Goal: Communication & Community: Answer question/provide support

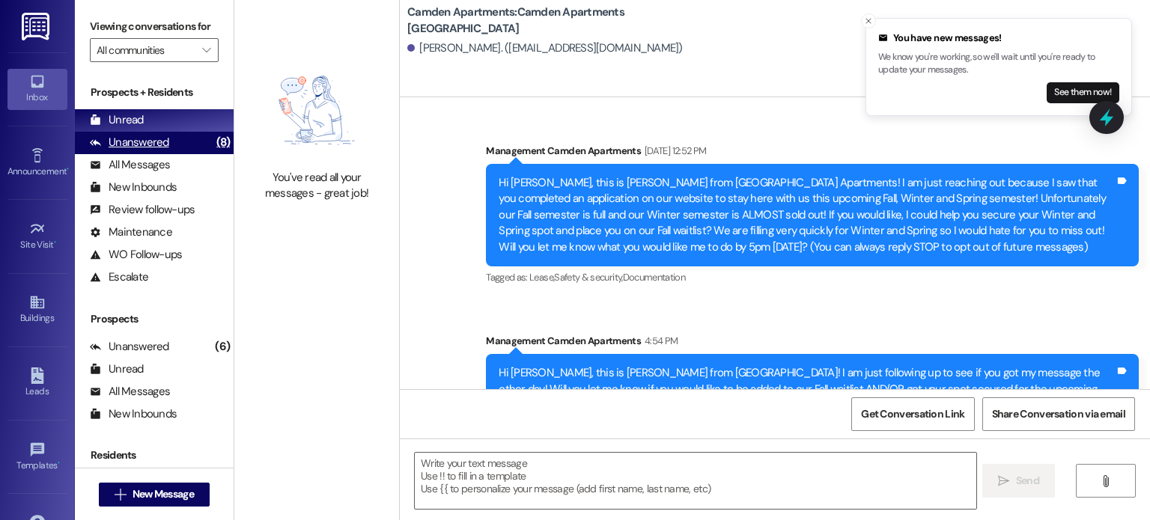
click at [185, 148] on div "Unanswered (8)" at bounding box center [154, 143] width 159 height 22
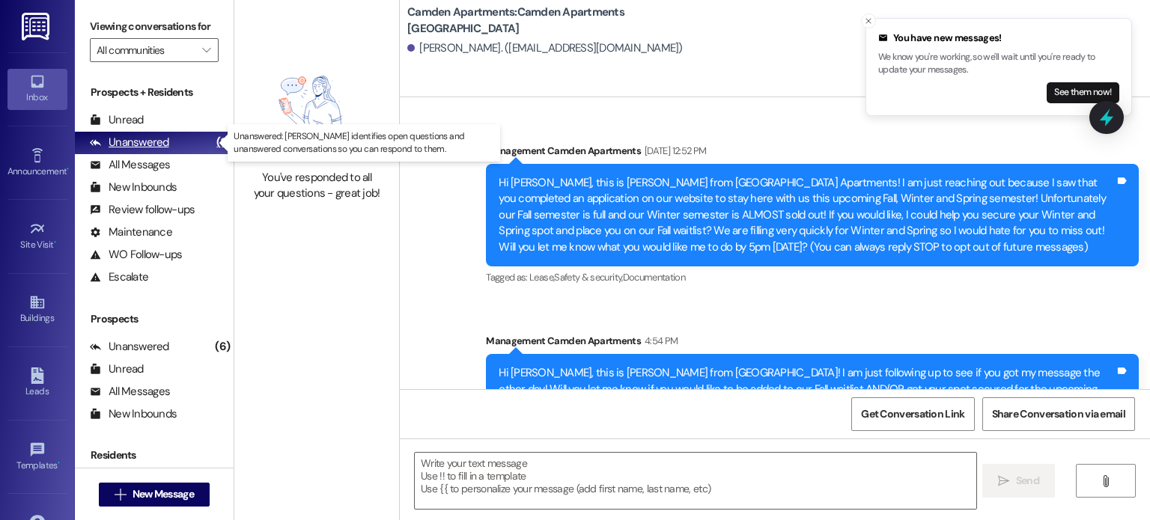
click at [186, 133] on div "Unanswered (8)" at bounding box center [154, 143] width 159 height 22
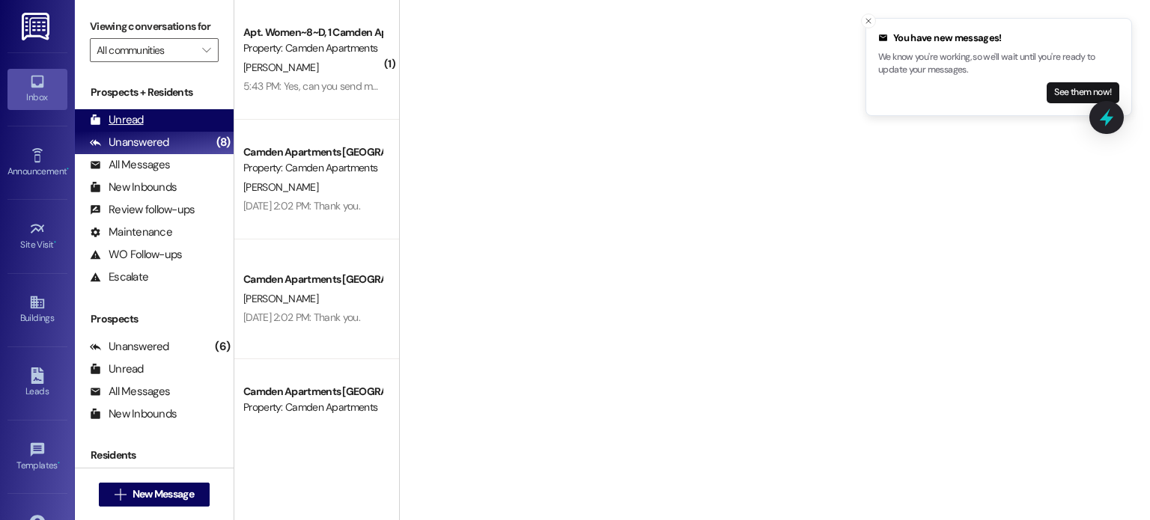
click at [186, 126] on div "Unread (0)" at bounding box center [154, 120] width 159 height 22
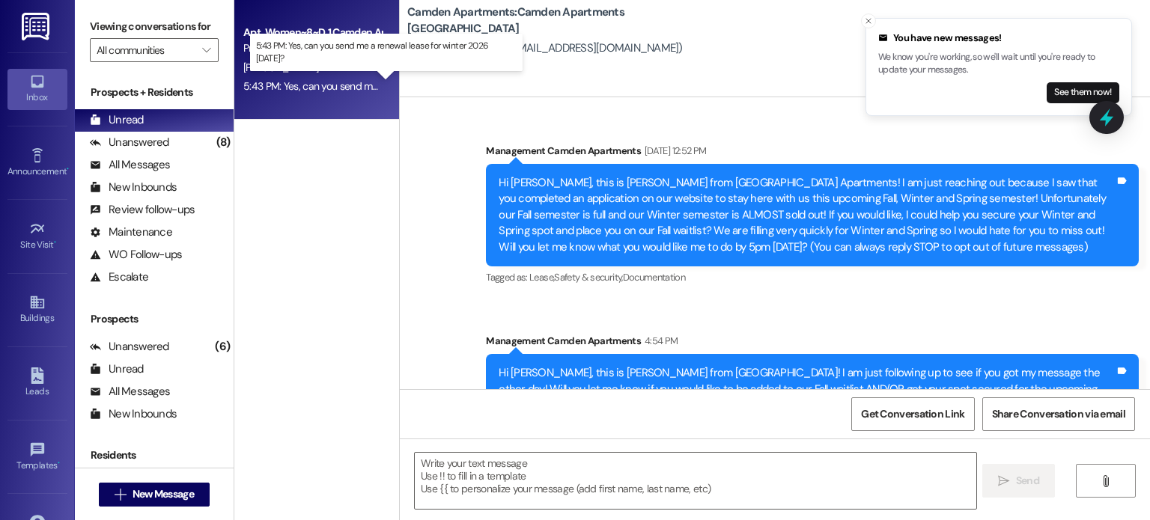
click at [266, 84] on div "5:43 PM: Yes, can you send me a renewal lease for winter 2026 [DATE]? 5:43 PM: …" at bounding box center [398, 85] width 310 height 13
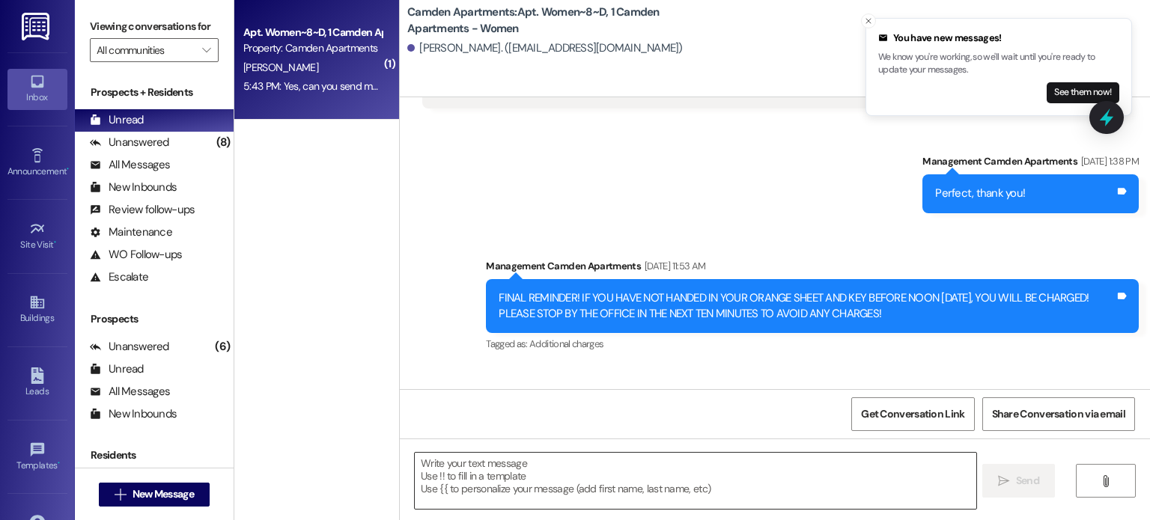
scroll to position [12760, 0]
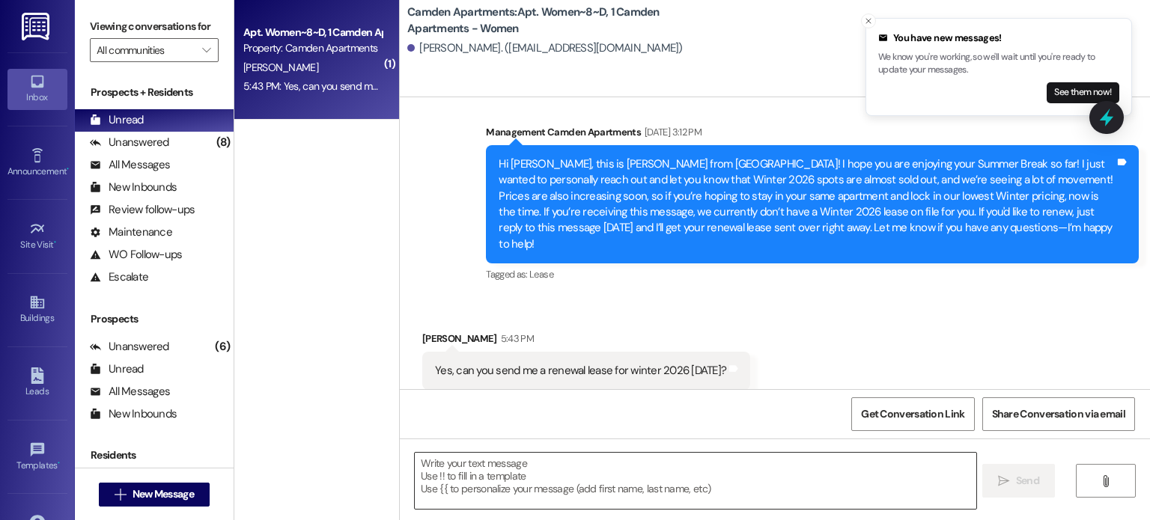
click at [551, 470] on textarea at bounding box center [695, 481] width 561 height 56
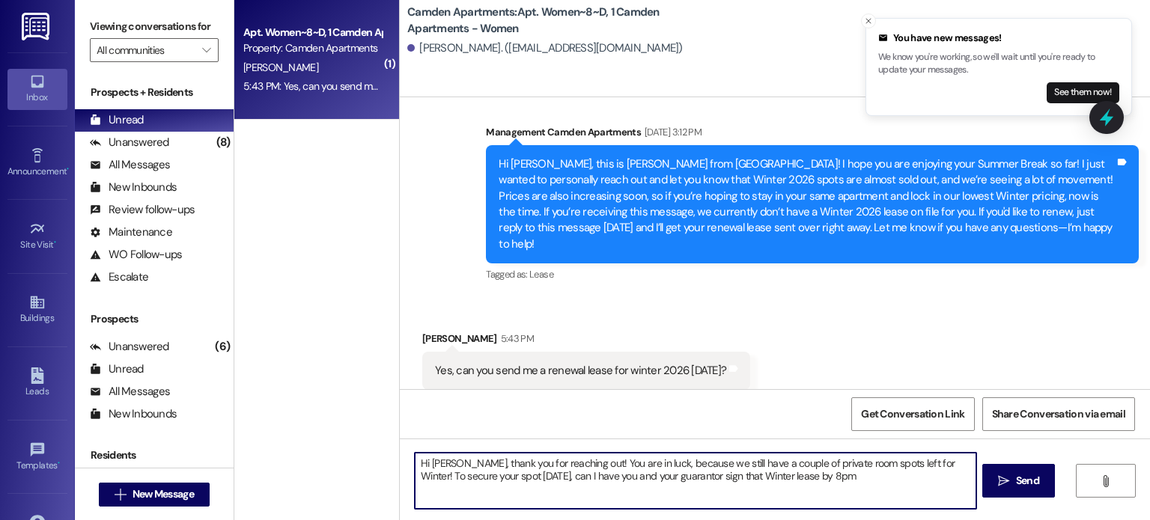
type textarea "Hi [PERSON_NAME], thank you for reaching out! You are in luck, because we still…"
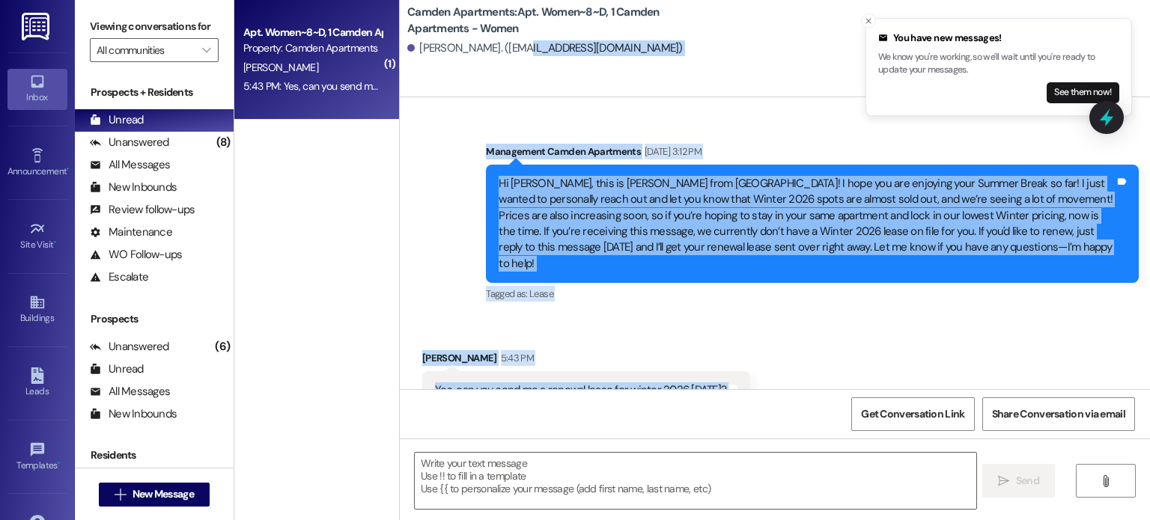
scroll to position [12677, 0]
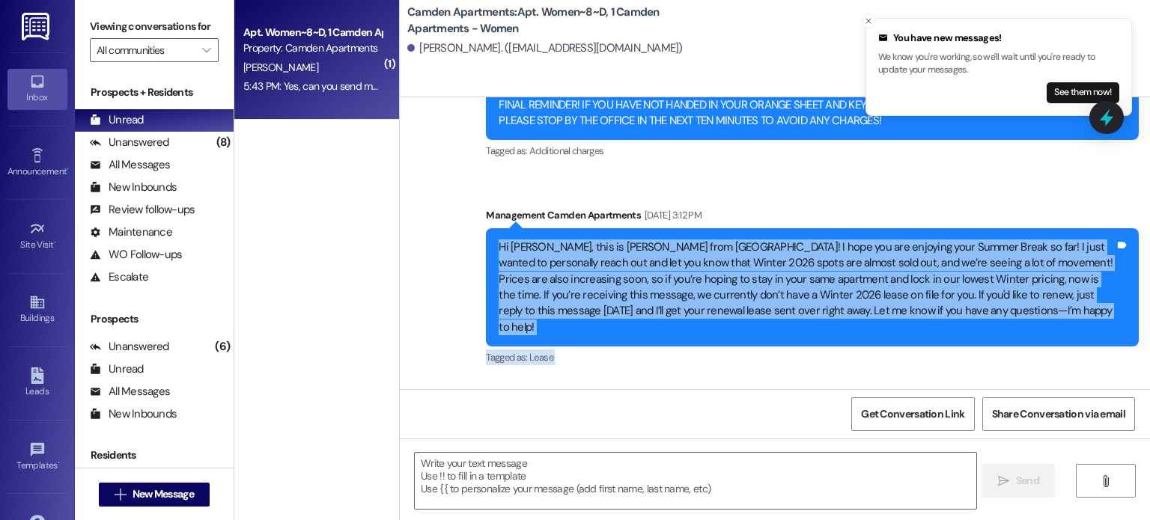
drag, startPoint x: 901, startPoint y: 365, endPoint x: 481, endPoint y: 223, distance: 443.2
click at [481, 223] on div "WO Opened request: wants a sel... [DATE] 3:16 AM Status : Completed Show detail…" at bounding box center [775, 243] width 750 height 292
copy div "Lo Ipsumd, sita co Adipi elit Seddoe! T inci utl etd magnaali enim Admini Venia…"
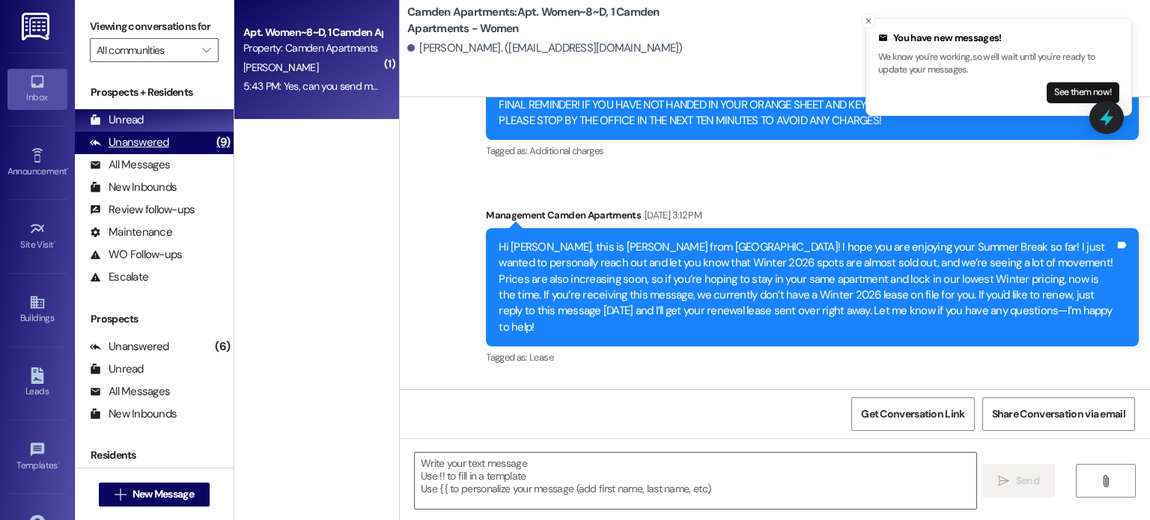
click at [97, 147] on icon at bounding box center [95, 142] width 11 height 11
click at [124, 123] on div "Unread" at bounding box center [117, 120] width 54 height 16
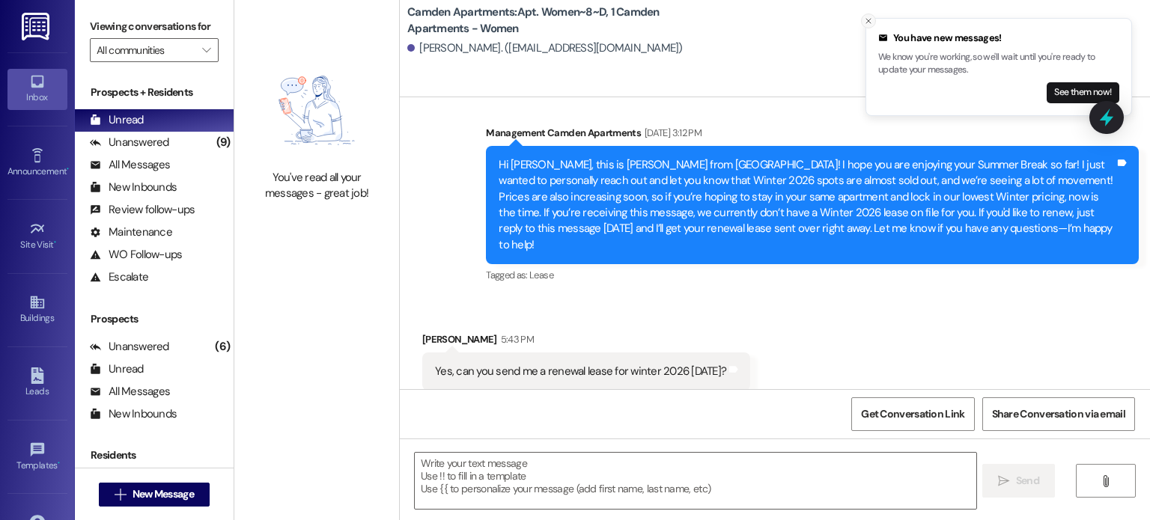
click at [872, 24] on icon "Close toast" at bounding box center [868, 20] width 9 height 9
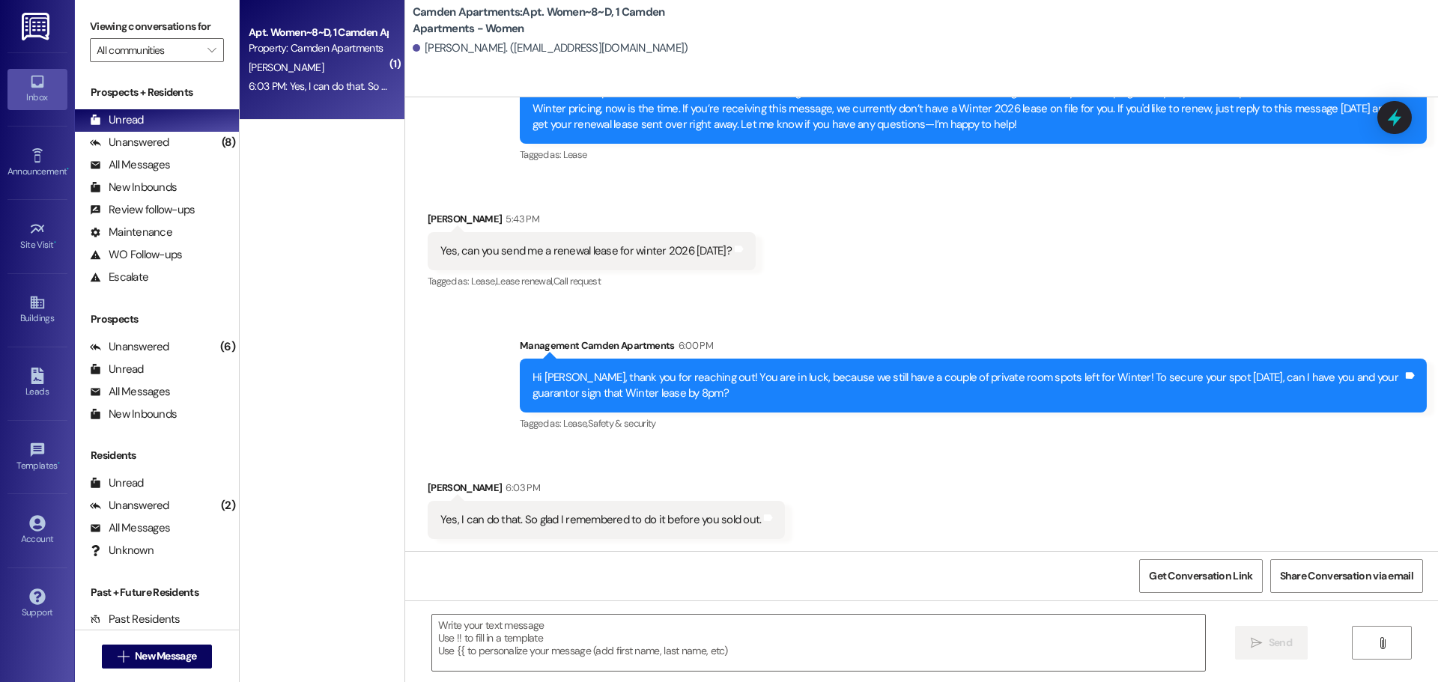
scroll to position [11965, 0]
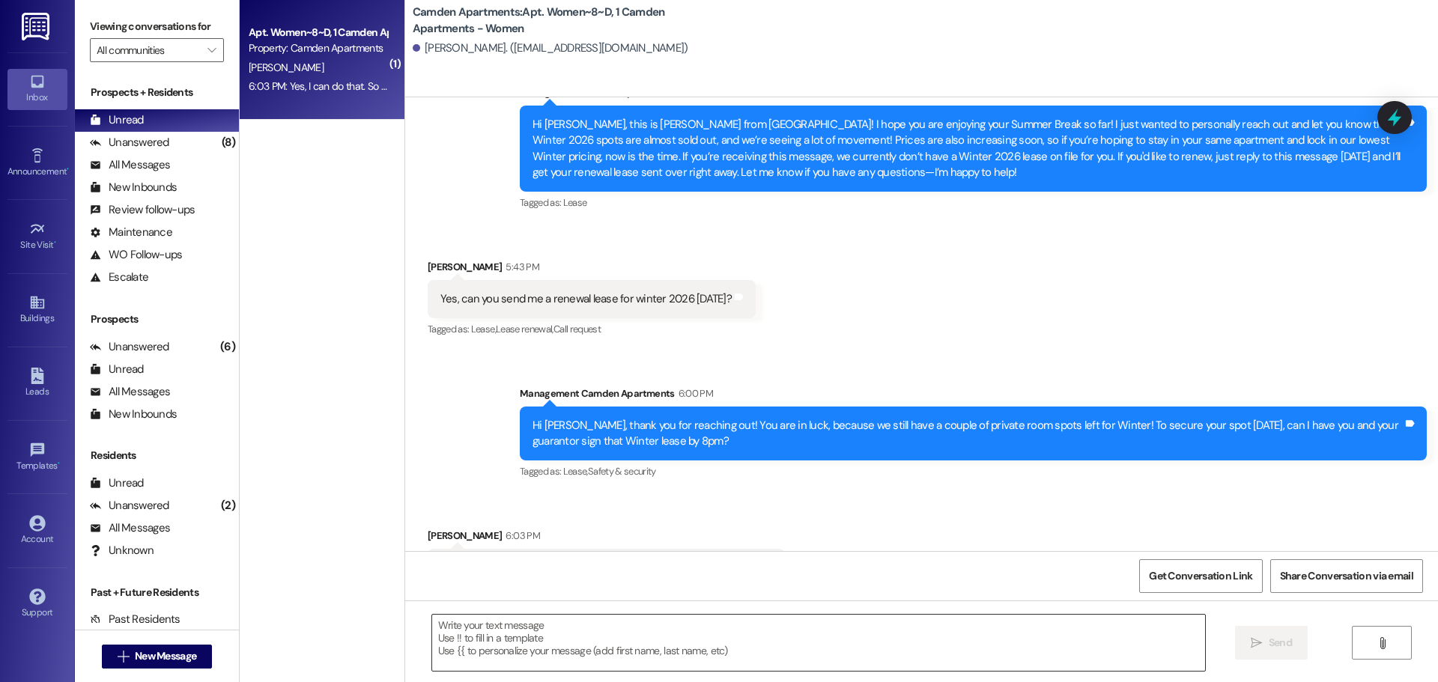
click at [580, 520] on textarea at bounding box center [818, 643] width 773 height 56
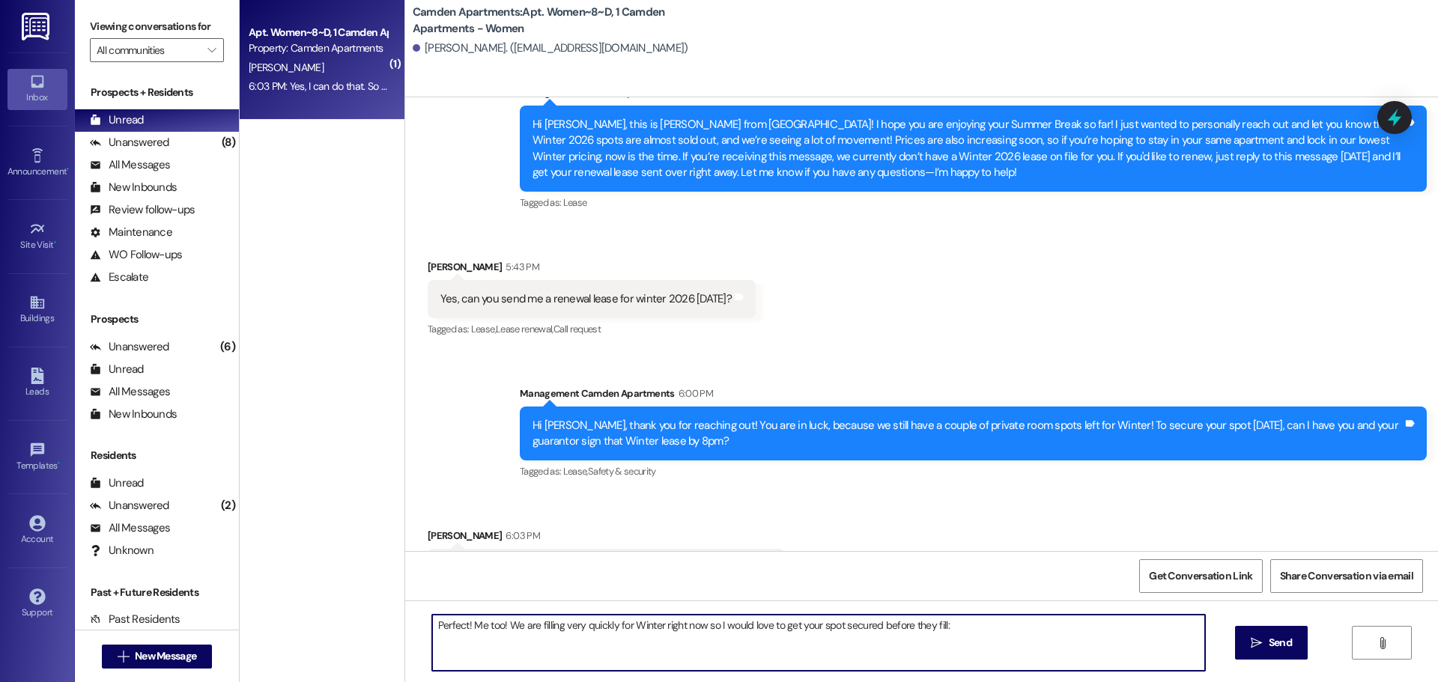
type textarea "Perfect! Me too! We are filling very quickly for Winter right now so I would lo…"
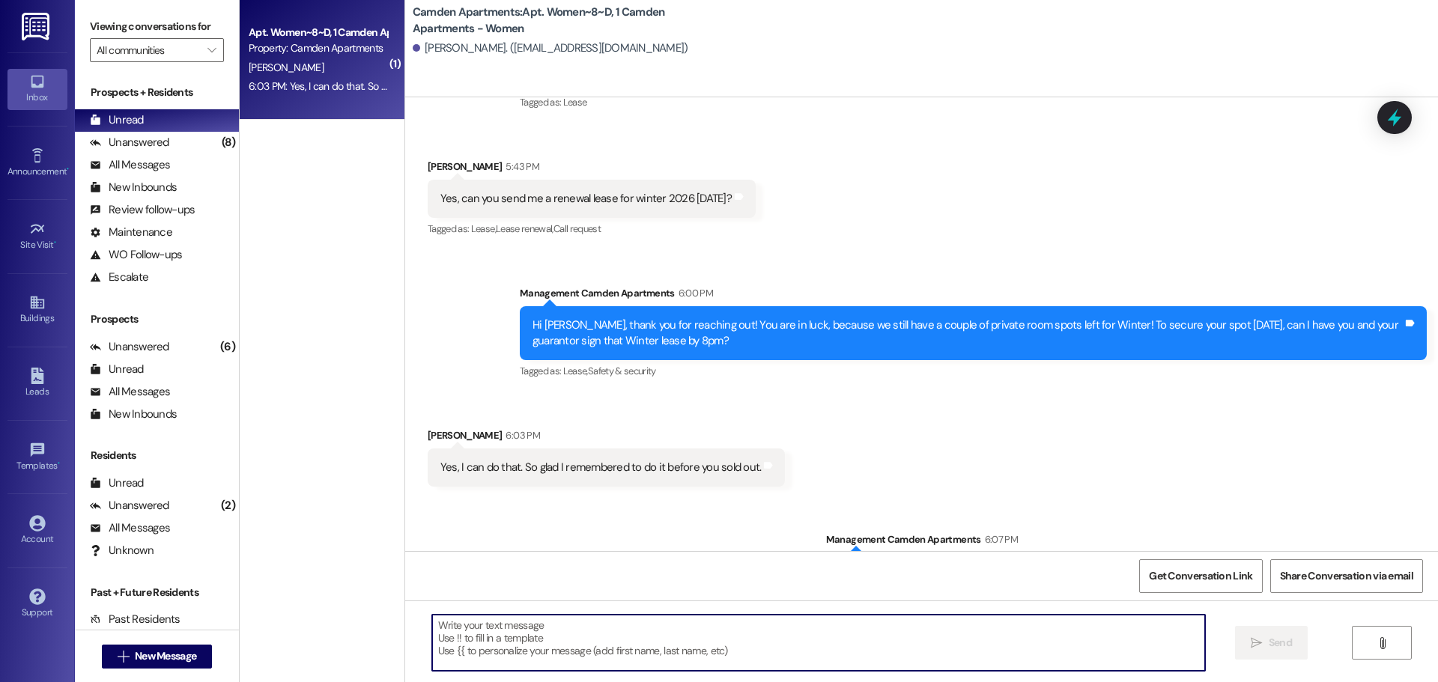
scroll to position [12070, 0]
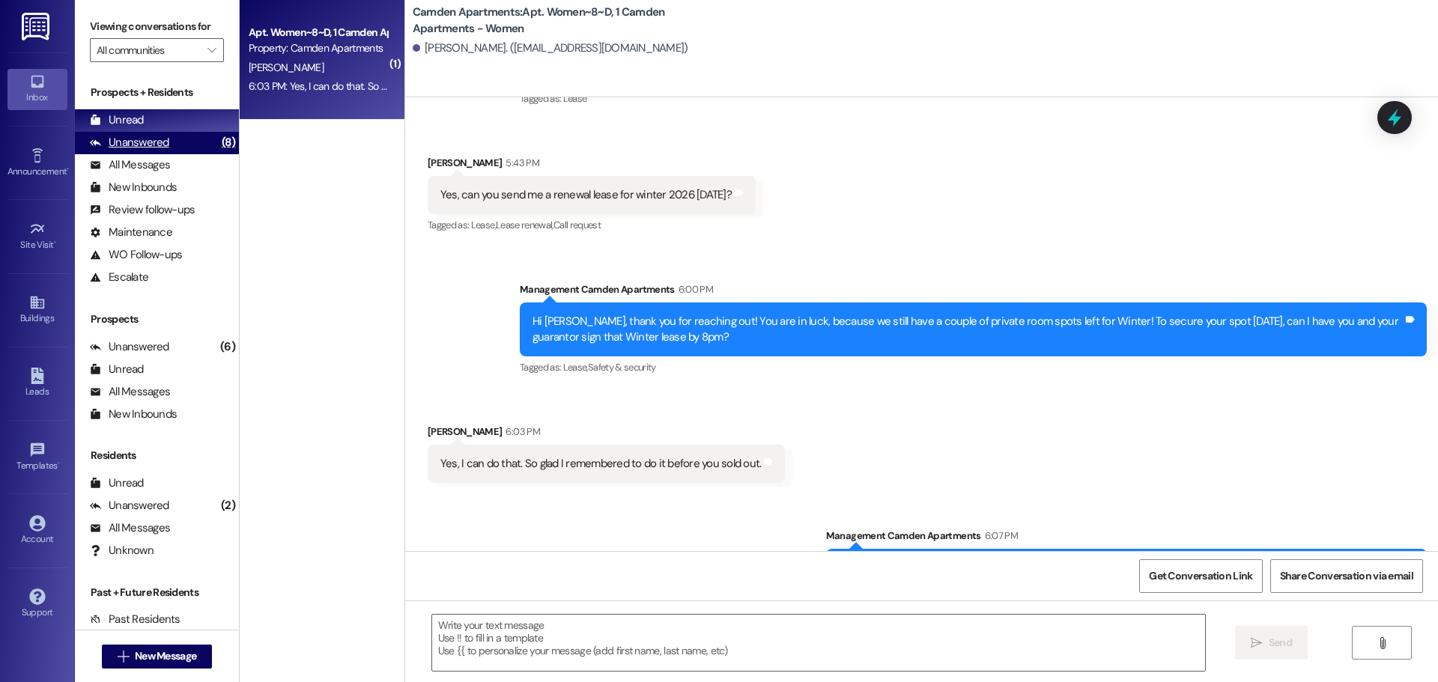
click at [153, 148] on div "Unanswered" at bounding box center [129, 143] width 79 height 16
click at [174, 123] on div "Unread (0)" at bounding box center [157, 120] width 164 height 22
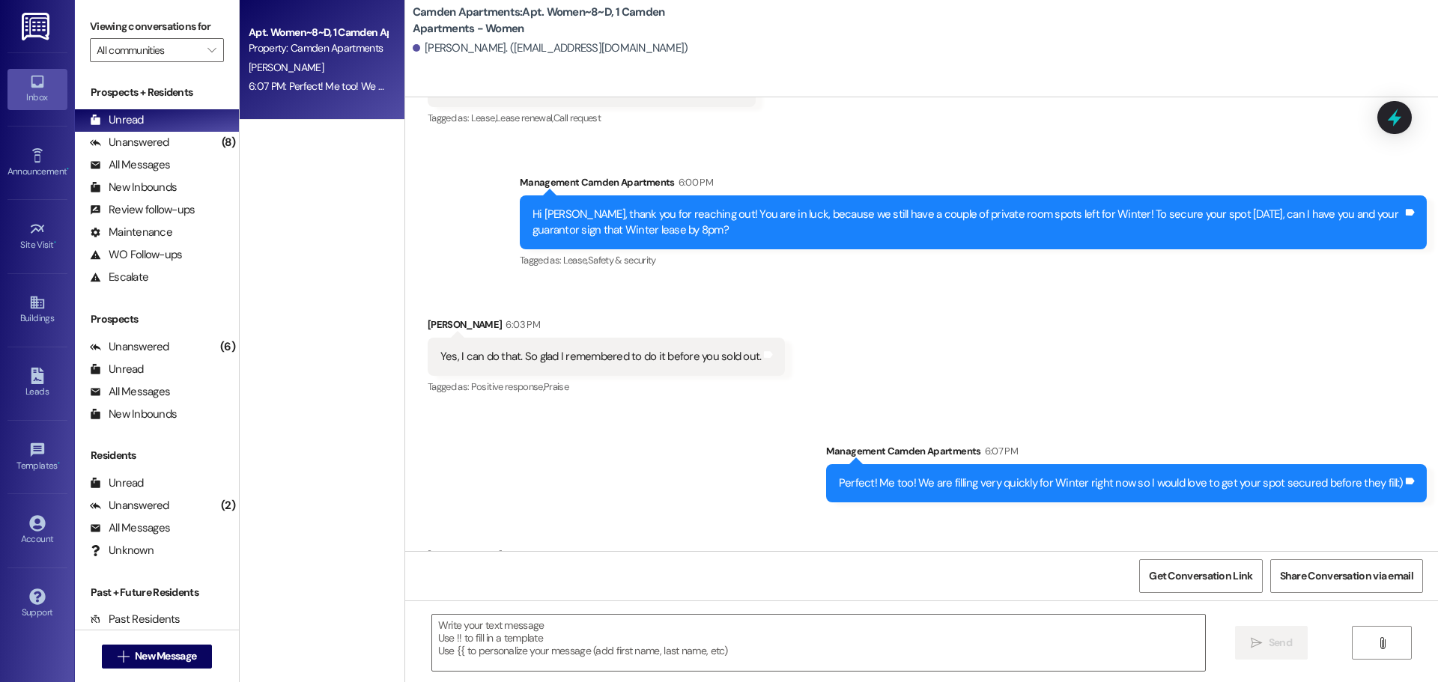
scroll to position [12195, 0]
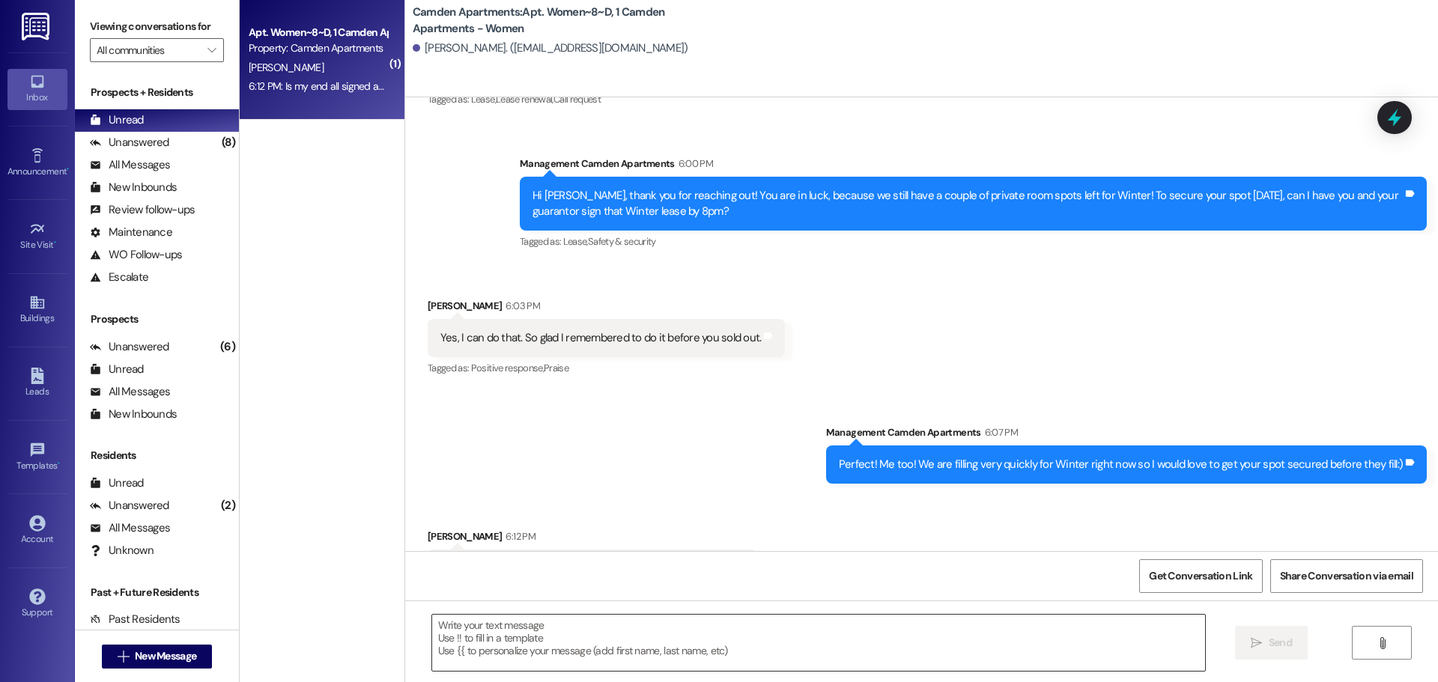
click at [595, 520] on textarea at bounding box center [818, 643] width 773 height 56
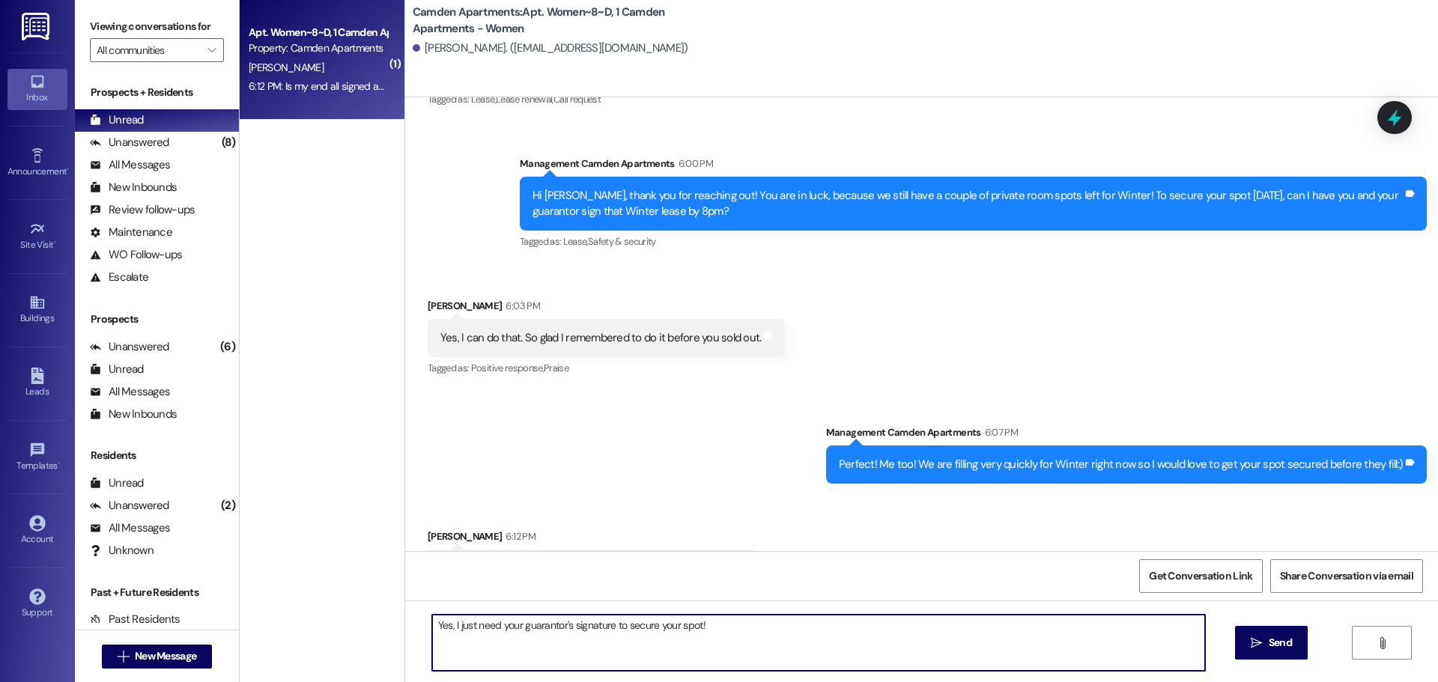
type textarea "Yes, I just need your guarantor's signature to secure your spot!"
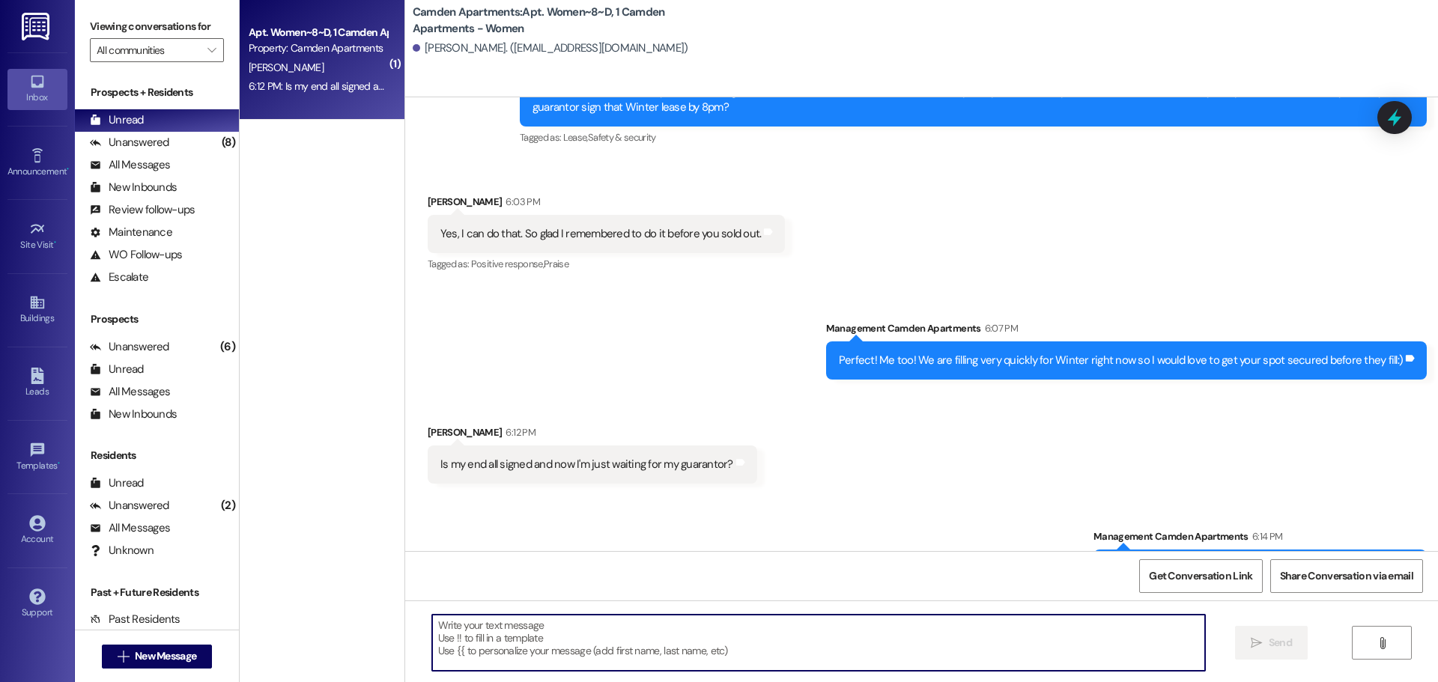
scroll to position [12300, 0]
